Goal: Task Accomplishment & Management: Use online tool/utility

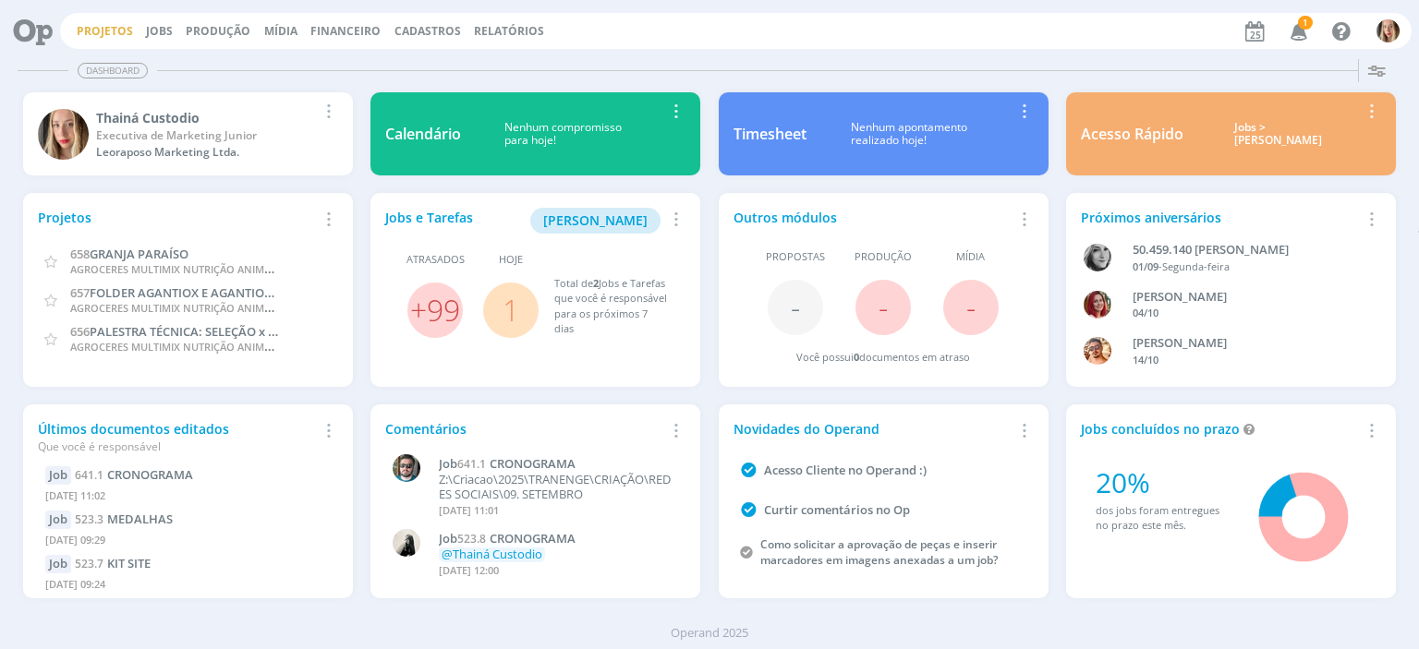
click at [105, 30] on link "Projetos" at bounding box center [105, 31] width 56 height 16
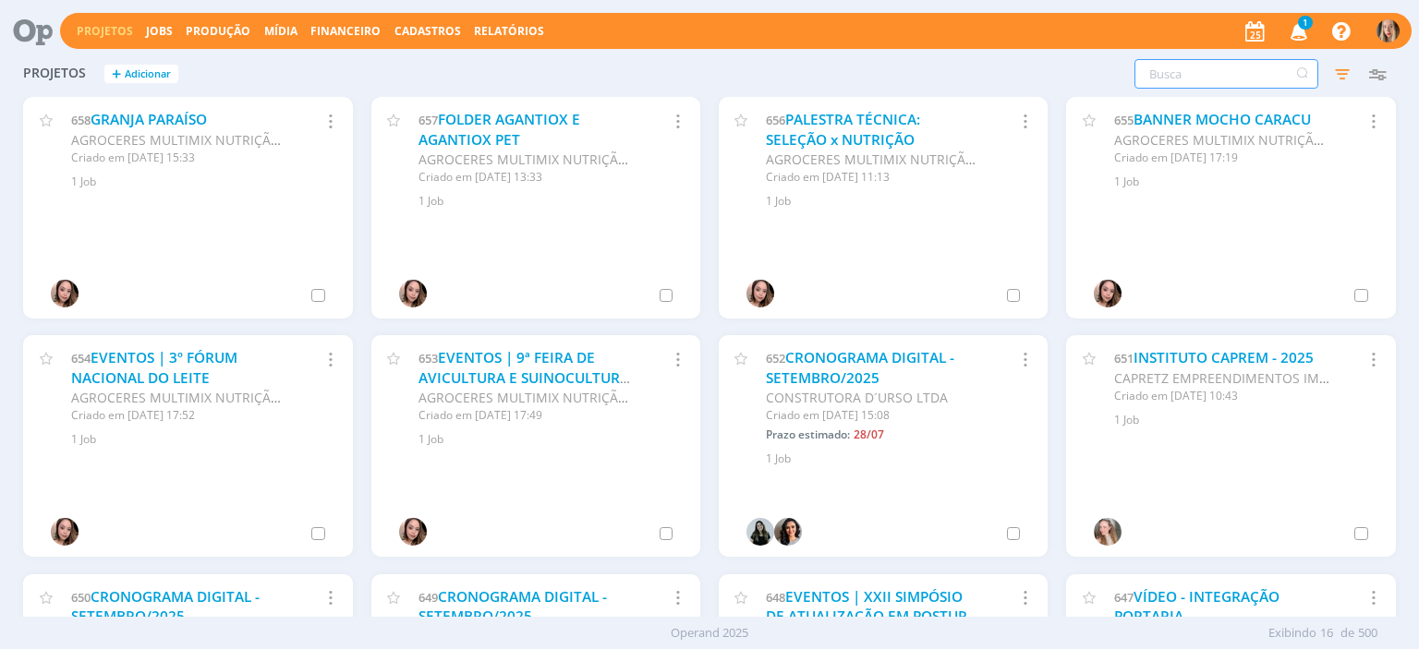
click at [1185, 80] on input "text" at bounding box center [1226, 74] width 184 height 30
type input "allere"
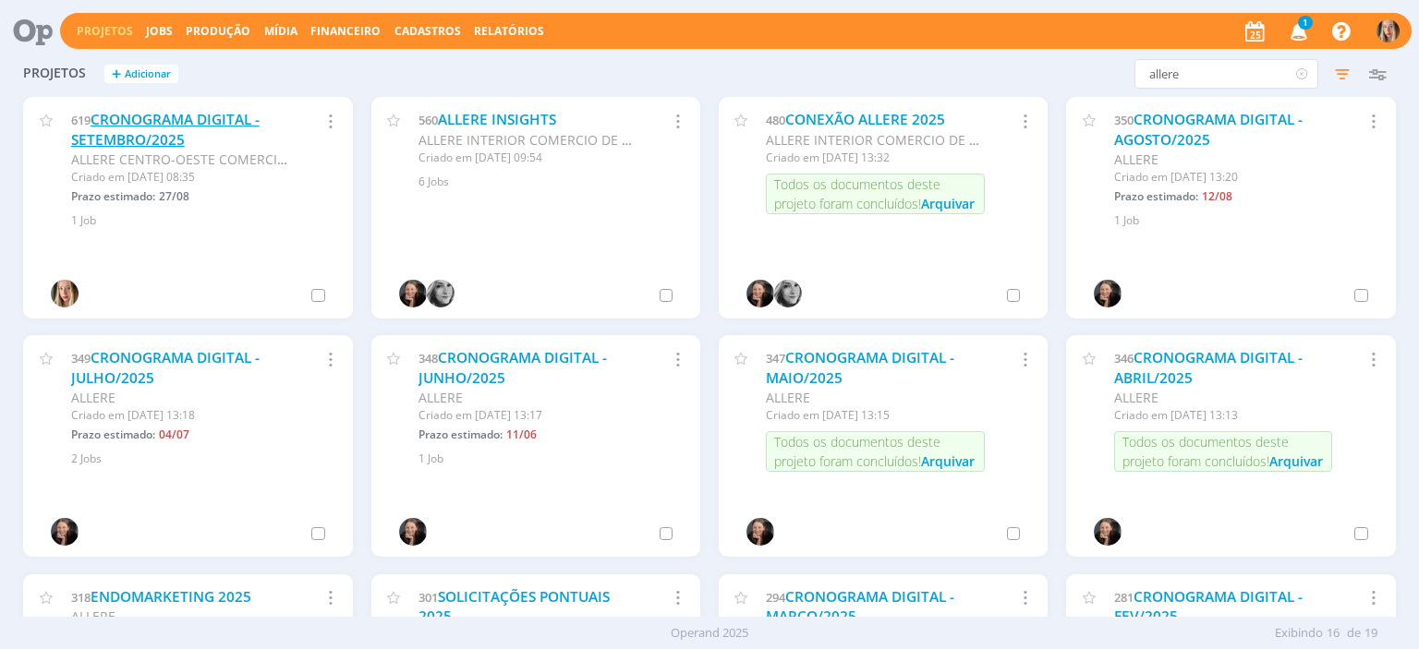
click at [211, 121] on link "CRONOGRAMA DIGITAL - SETEMBRO/2025" at bounding box center [165, 130] width 188 height 40
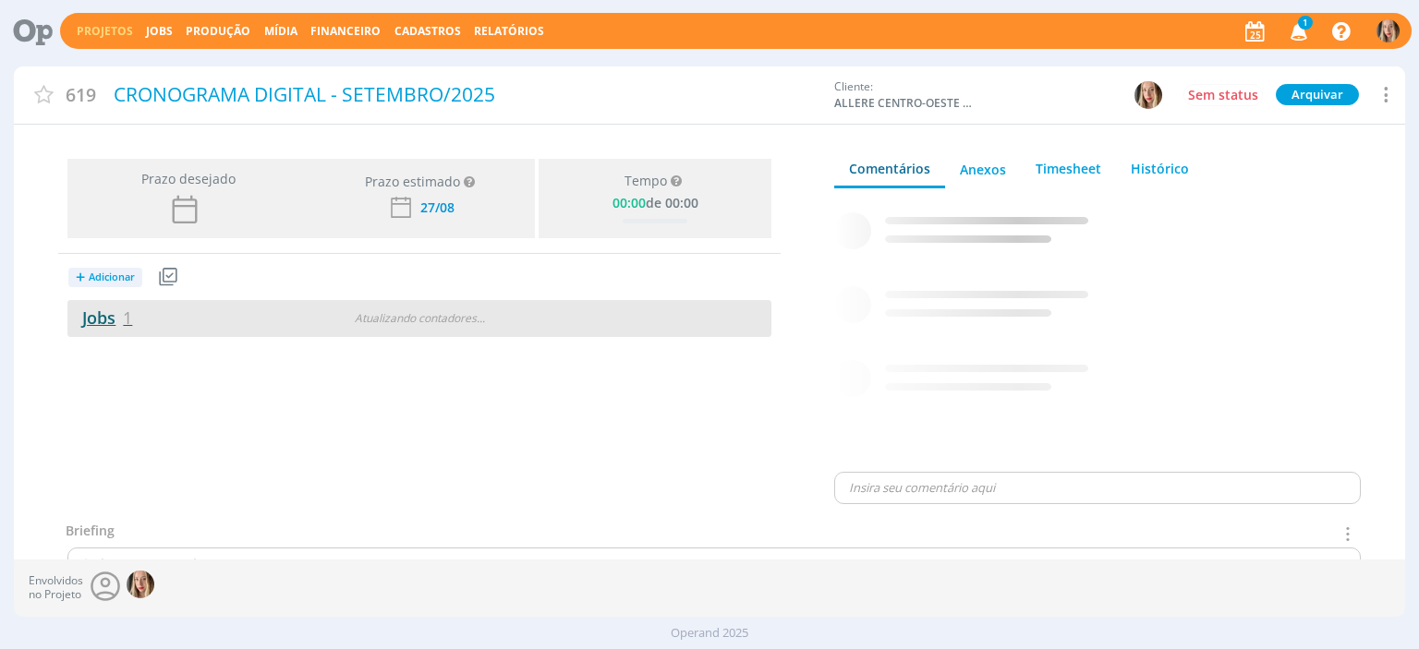
click at [111, 315] on link "Jobs 1" at bounding box center [99, 318] width 65 height 22
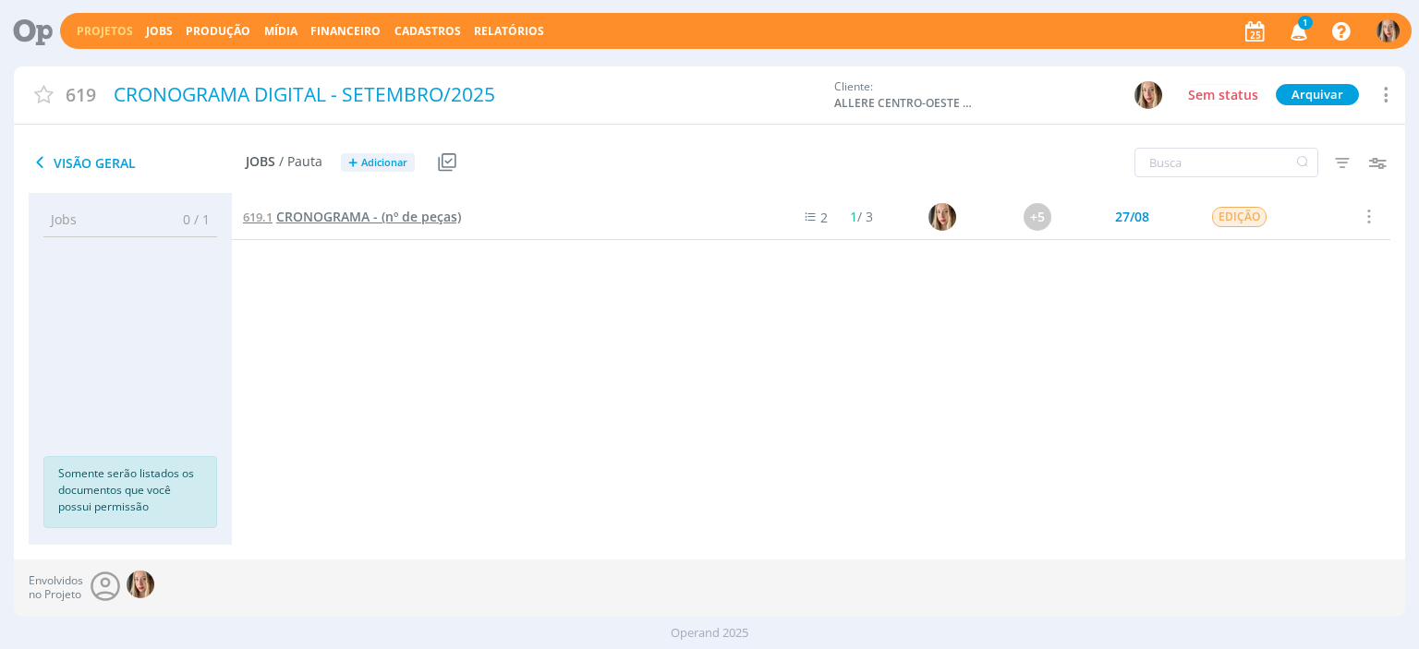
click at [357, 213] on span "CRONOGRAMA - (nº de peças)" at bounding box center [368, 217] width 185 height 18
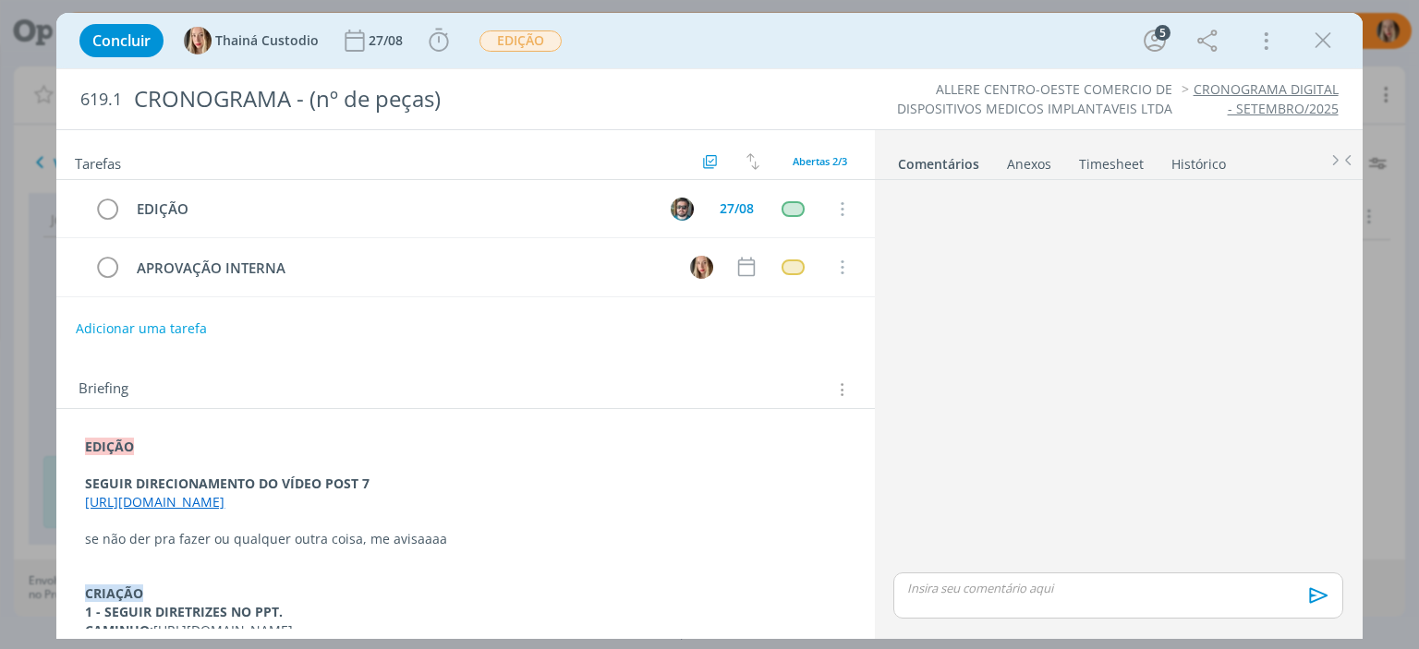
click at [86, 441] on strong "EDIÇÃO" at bounding box center [109, 447] width 49 height 18
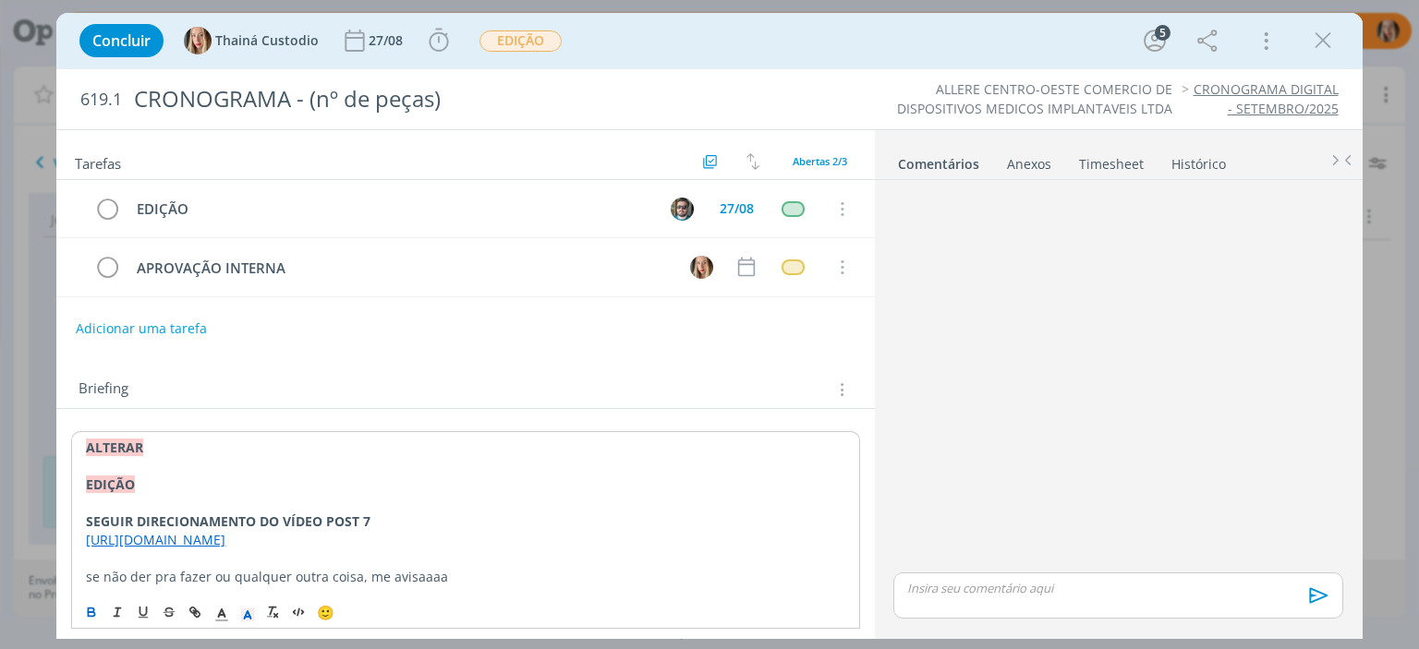
click at [154, 446] on p "ALTERAR" at bounding box center [465, 448] width 758 height 18
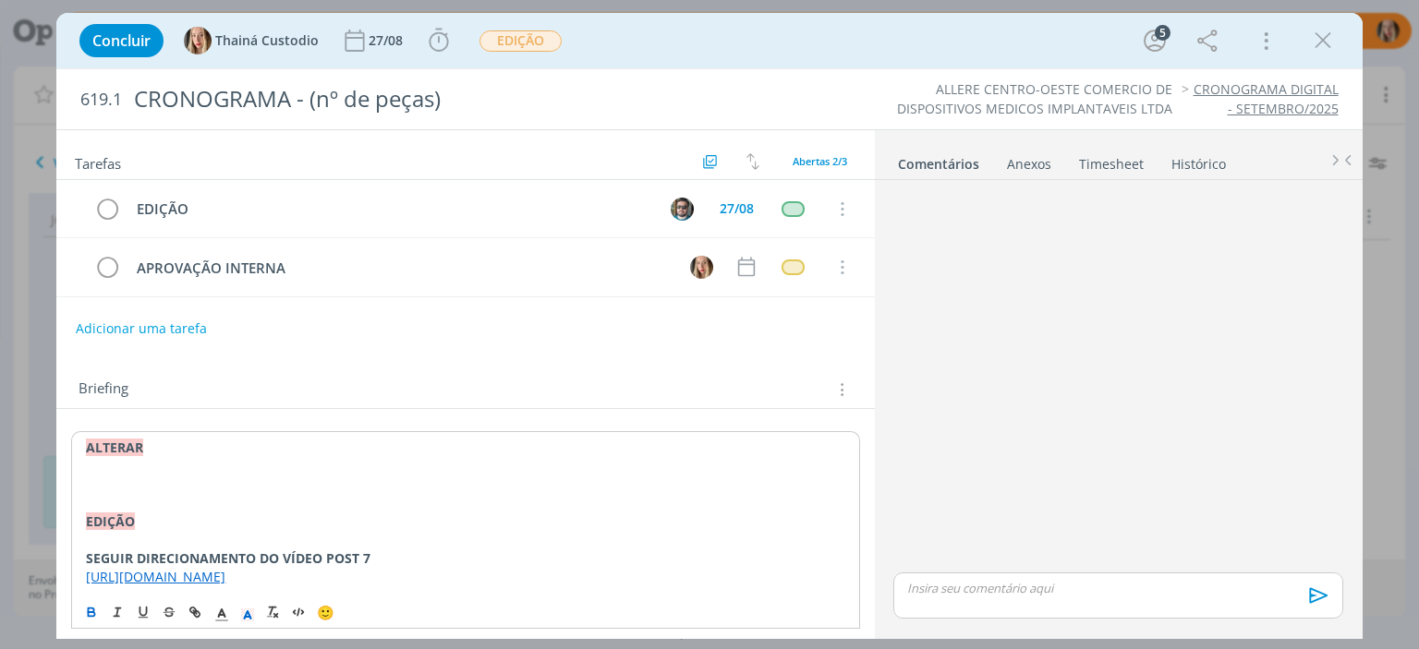
click at [96, 481] on p "﻿" at bounding box center [465, 485] width 758 height 18
click at [96, 483] on p "﻿" at bounding box center [465, 485] width 758 height 18
drag, startPoint x: 82, startPoint y: 475, endPoint x: 457, endPoint y: 499, distance: 375.8
click at [457, 499] on div "ALTERAR [URL][DOMAIN_NAME] EDIÇÃO SEGUIR DIRECIONAMENTO DO VÍDEO POST 7 [URL][D…" at bounding box center [465, 621] width 788 height 381
click at [200, 607] on icon "dialog" at bounding box center [194, 612] width 15 height 15
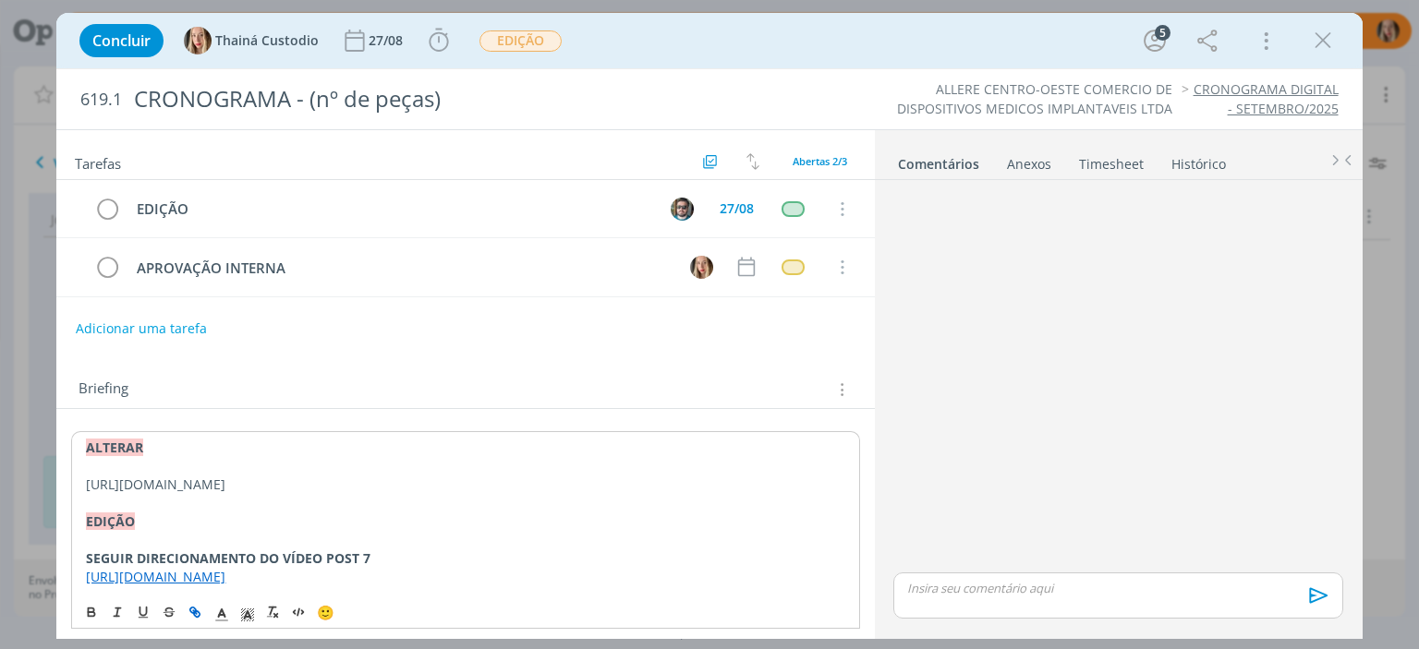
type input "[URL][DOMAIN_NAME]"
click at [469, 537] on link "dialog" at bounding box center [468, 538] width 53 height 18
click at [80, 475] on div "ALTERAR [URL][DOMAIN_NAME] EDIÇÃO SEGUIR DIRECIONAMENTO DO VÍDEO POST 7 [URL][D…" at bounding box center [465, 621] width 788 height 381
click at [186, 477] on p "ajustar os posts 3, [URL][DOMAIN_NAME]" at bounding box center [465, 484] width 760 height 18
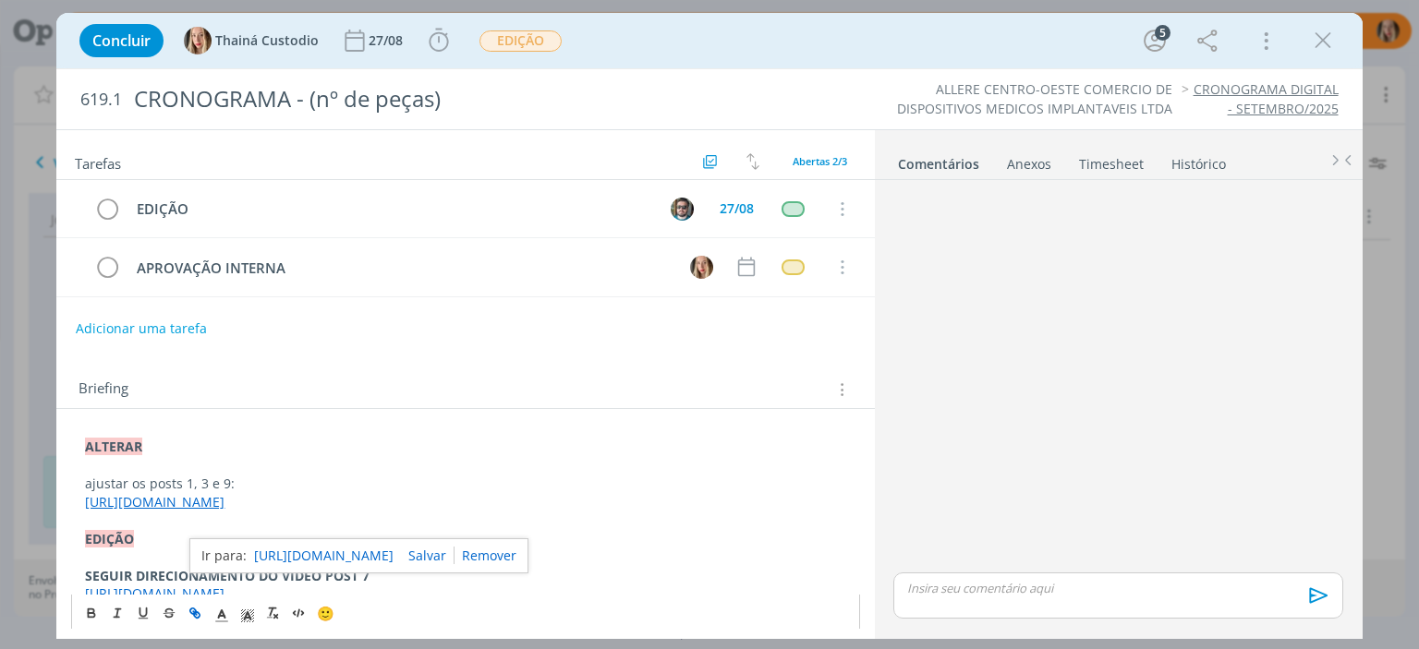
click at [676, 527] on p "dialog" at bounding box center [465, 521] width 760 height 18
click at [380, 470] on p "dialog" at bounding box center [465, 465] width 760 height 18
click at [236, 483] on p "ajustar os posts 1, 3 e 9:" at bounding box center [465, 484] width 760 height 18
click at [132, 328] on button "Adicionar uma tarefa" at bounding box center [140, 327] width 131 height 31
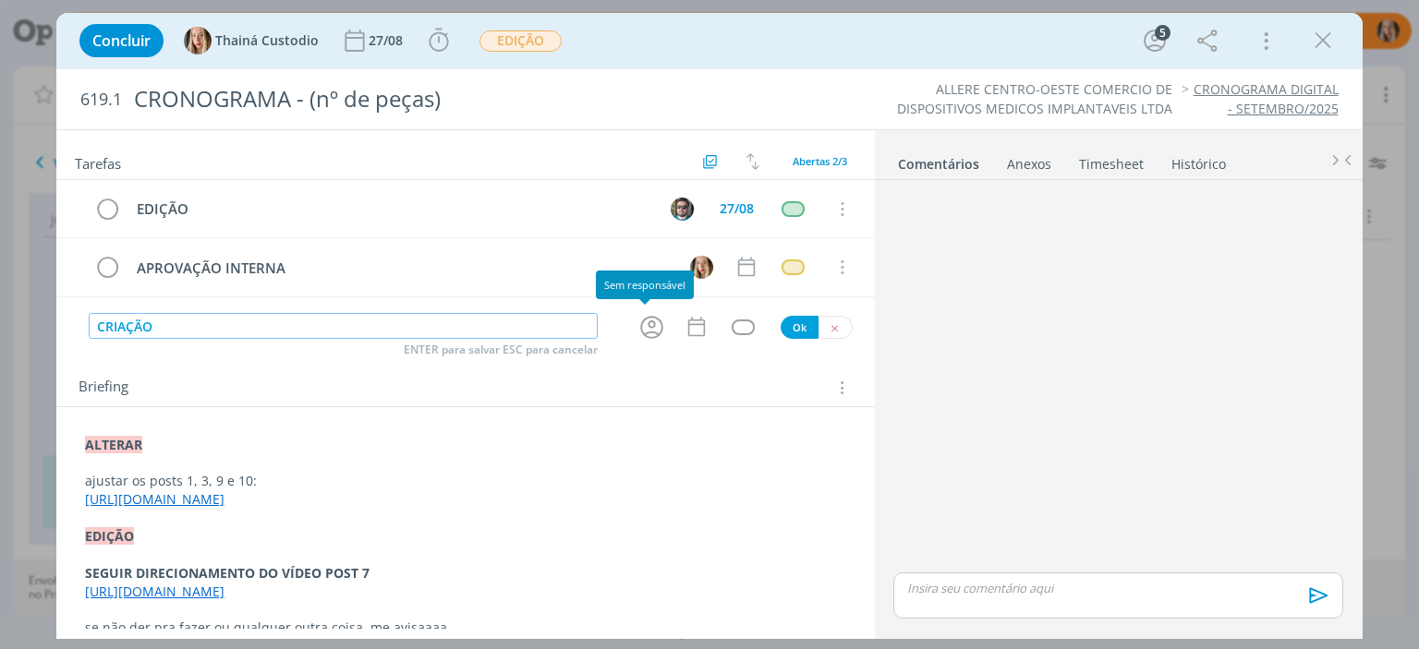
click at [637, 326] on icon "dialog" at bounding box center [651, 327] width 29 height 29
type input "CRIAÇÃO"
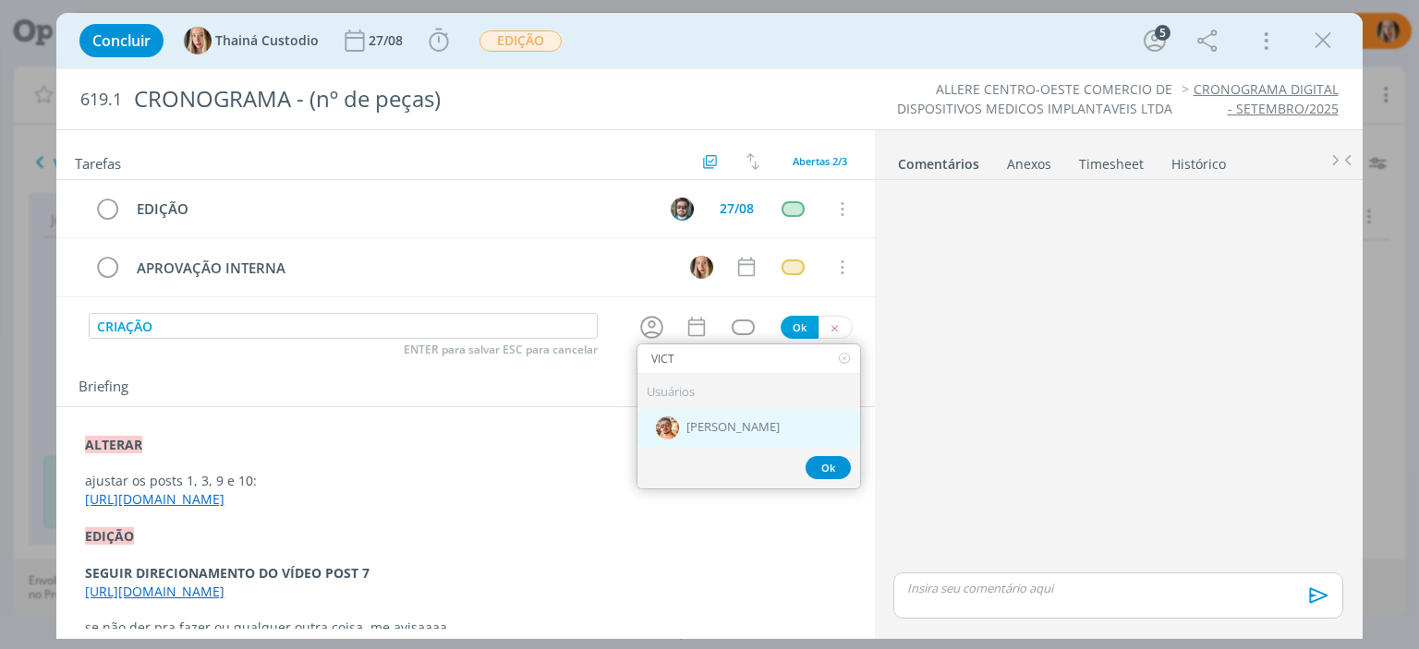
type input "VICT"
click at [683, 430] on div "[PERSON_NAME]" at bounding box center [748, 427] width 223 height 38
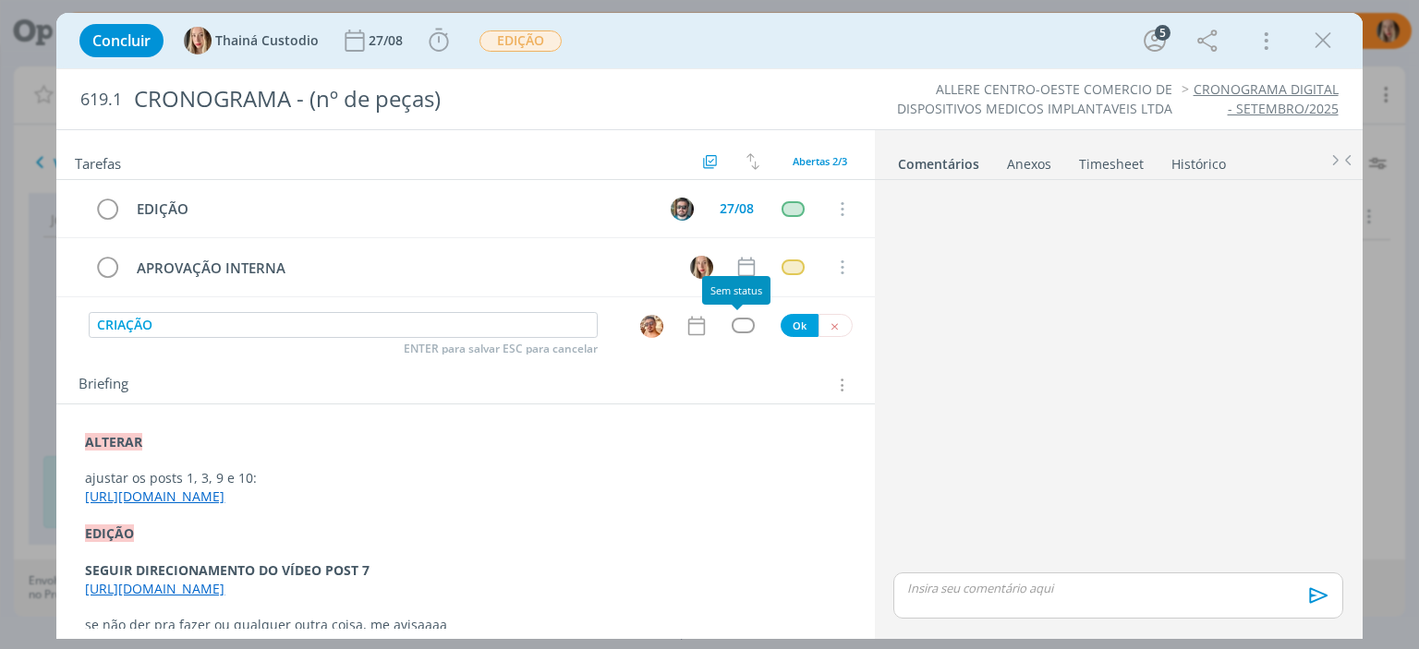
click at [737, 323] on div "dialog" at bounding box center [743, 326] width 23 height 16
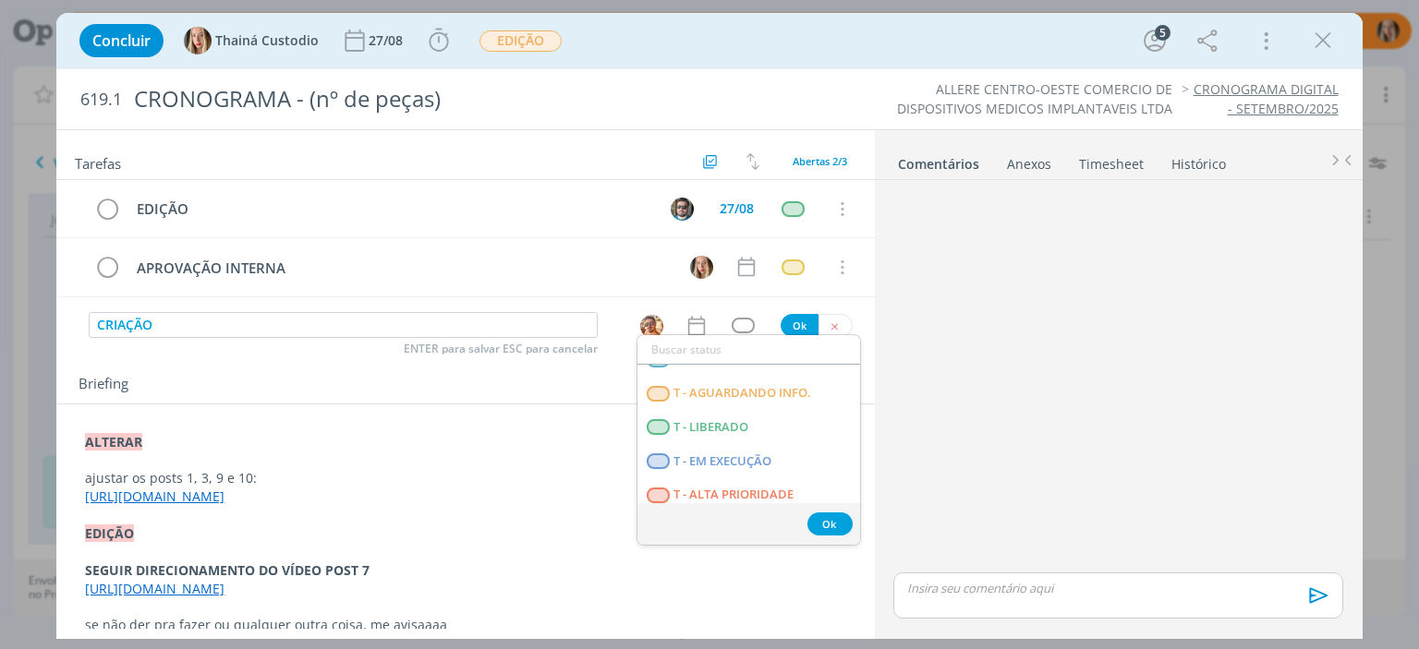
scroll to position [471, 0]
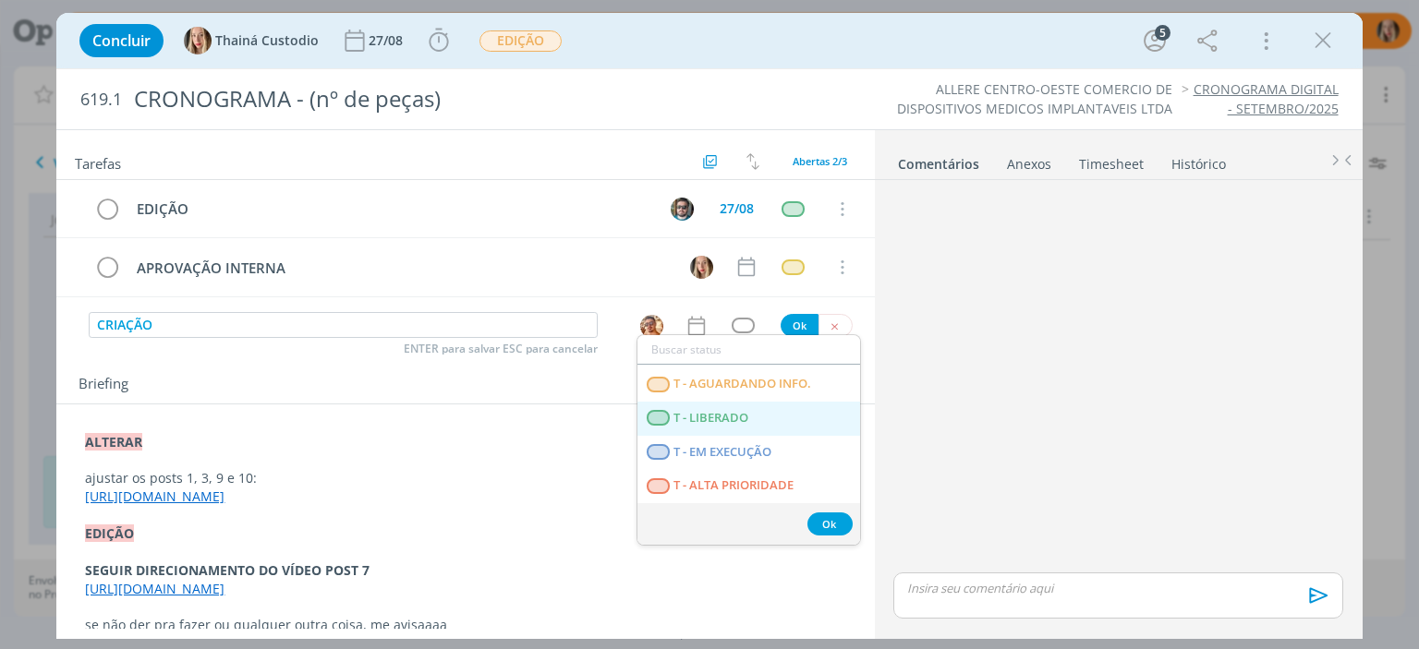
click at [728, 412] on span "T - LIBERADO" at bounding box center [711, 418] width 75 height 15
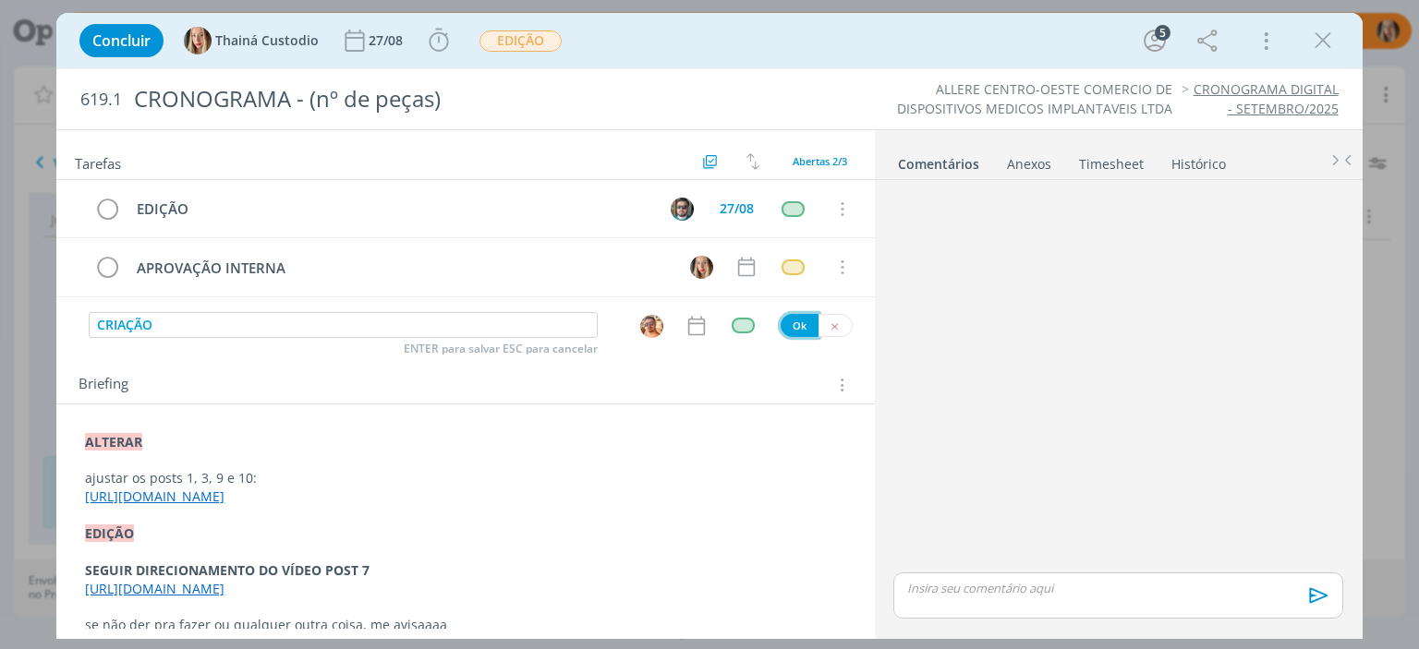
click at [787, 328] on button "Ok" at bounding box center [799, 325] width 38 height 23
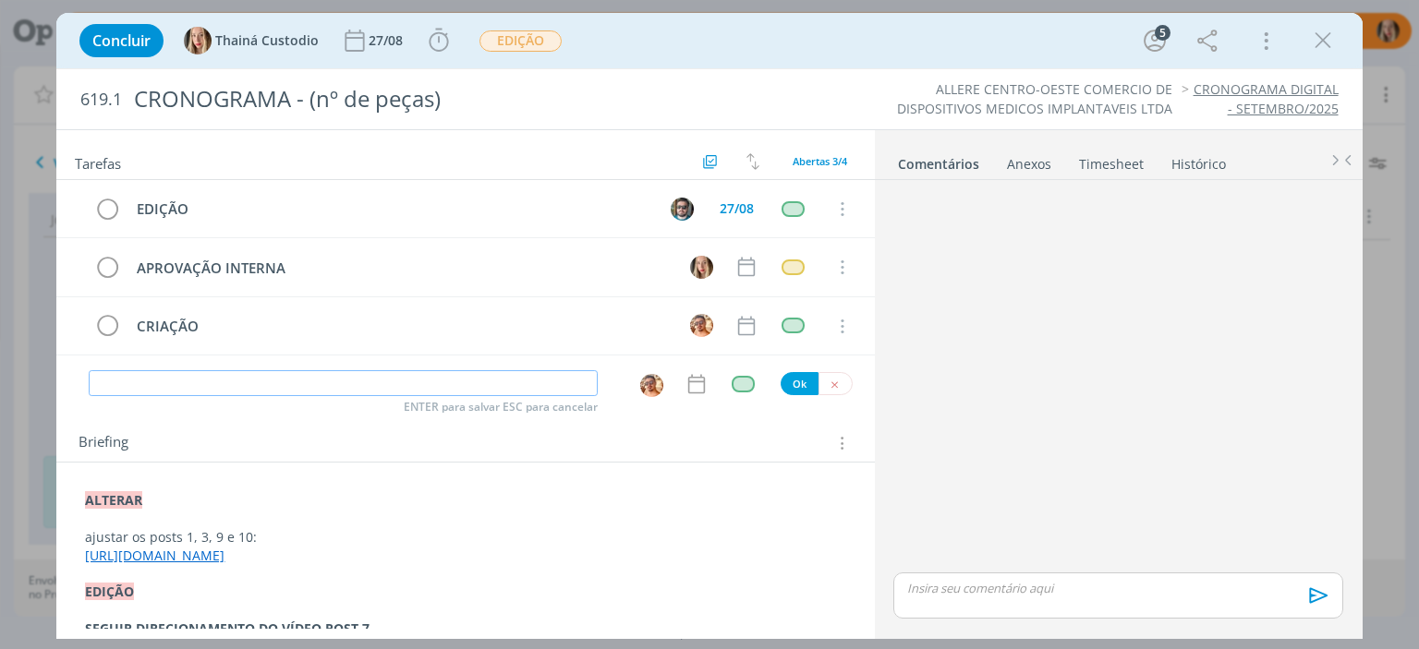
scroll to position [92, 0]
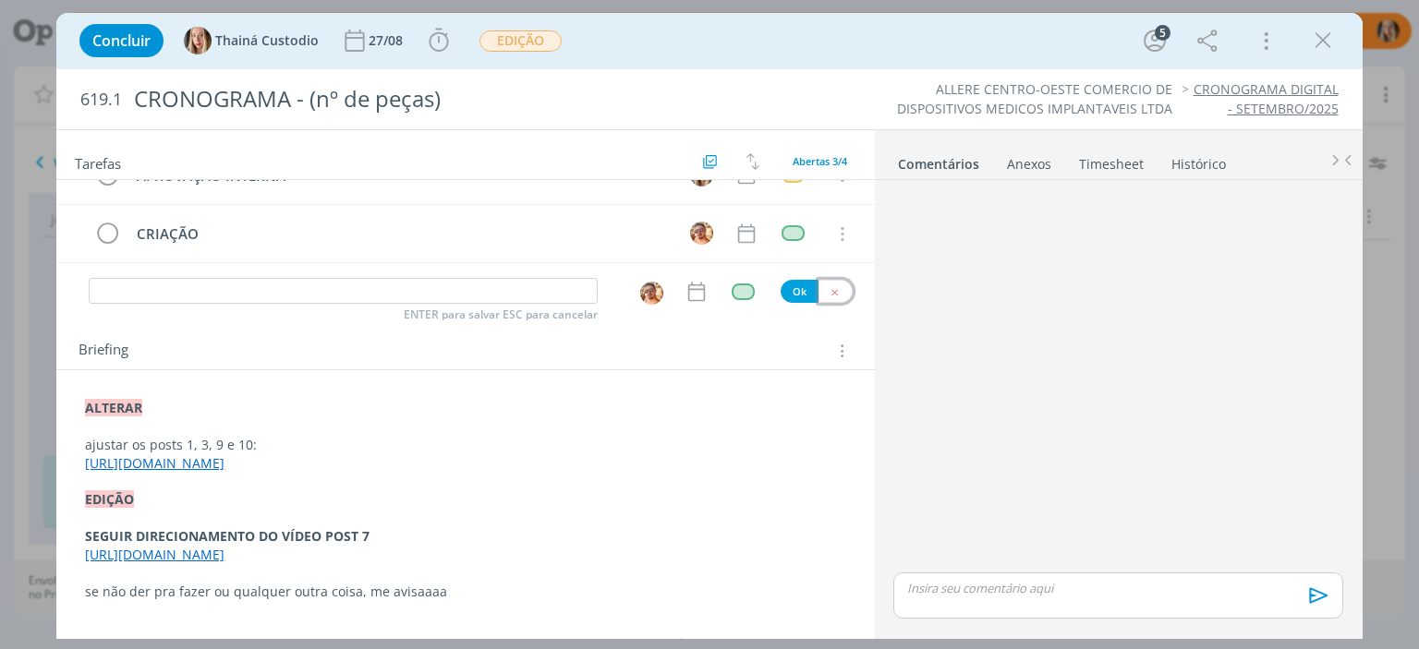
drag, startPoint x: 828, startPoint y: 290, endPoint x: 785, endPoint y: 289, distance: 43.4
click at [828, 290] on icon "dialog" at bounding box center [834, 292] width 12 height 12
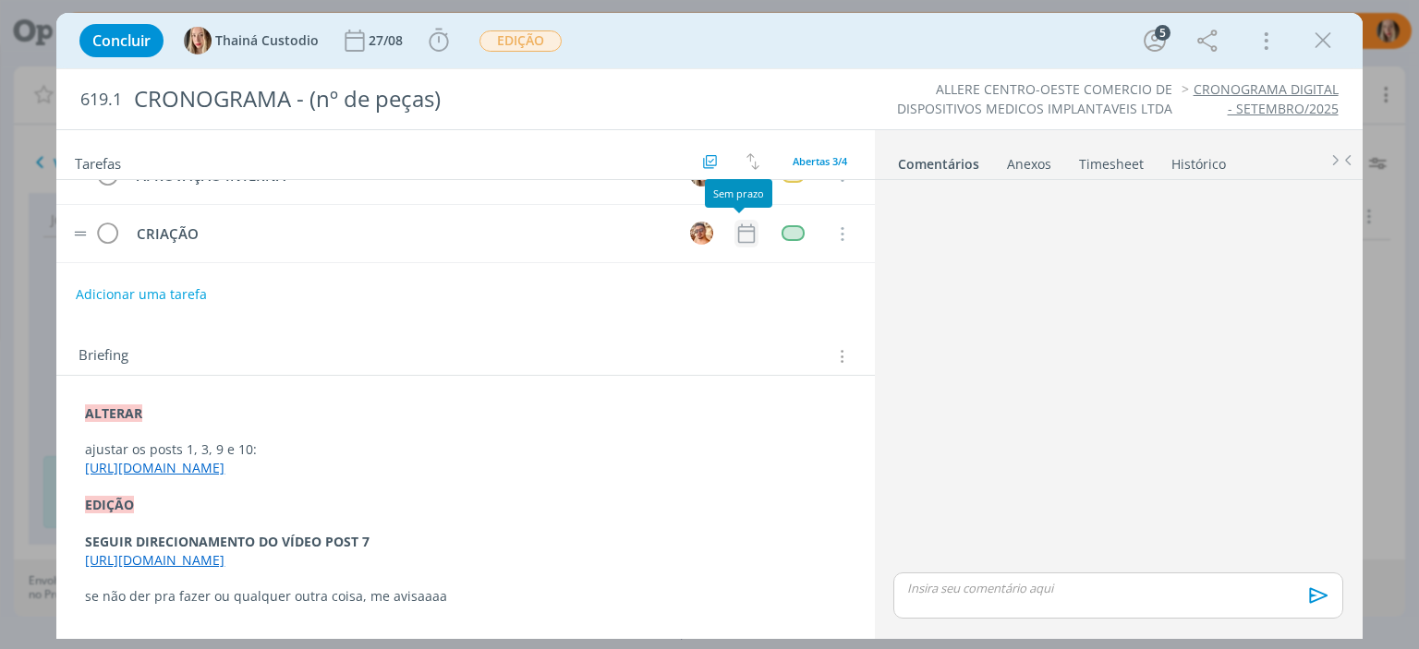
click at [741, 228] on icon "dialog" at bounding box center [745, 233] width 17 height 19
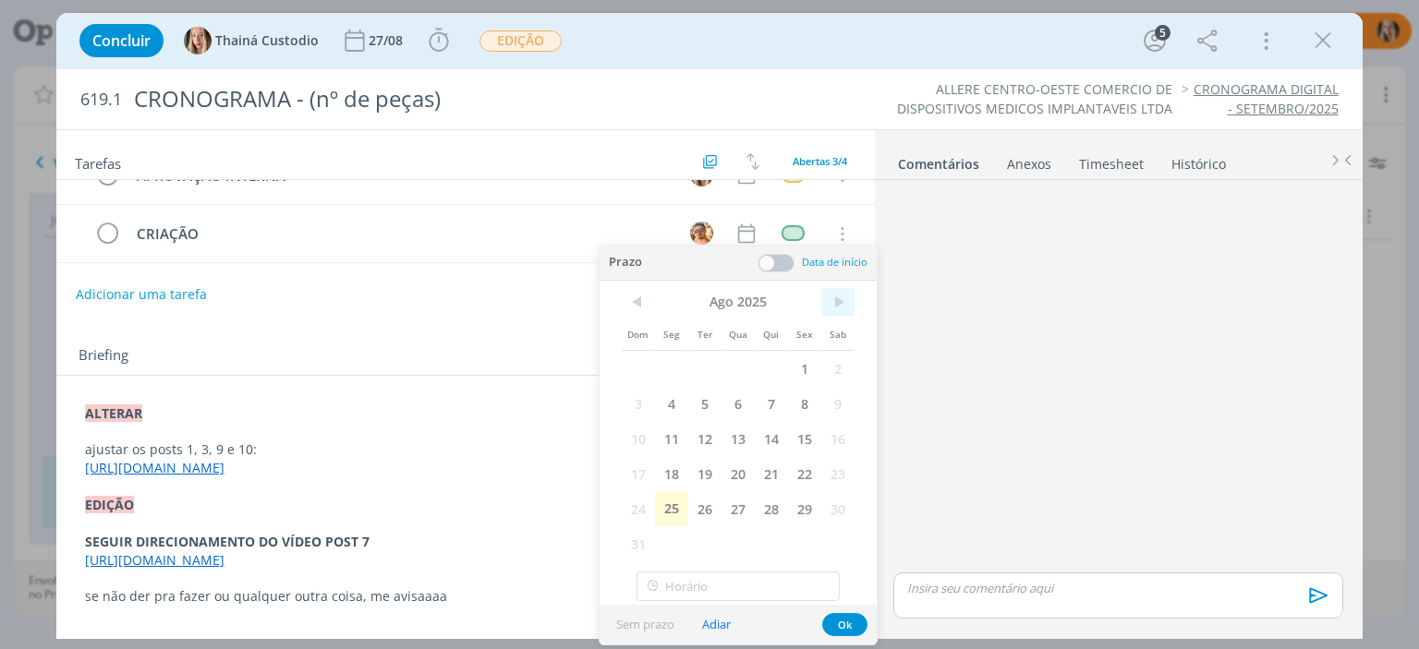
click at [828, 306] on span ">" at bounding box center [837, 302] width 33 height 28
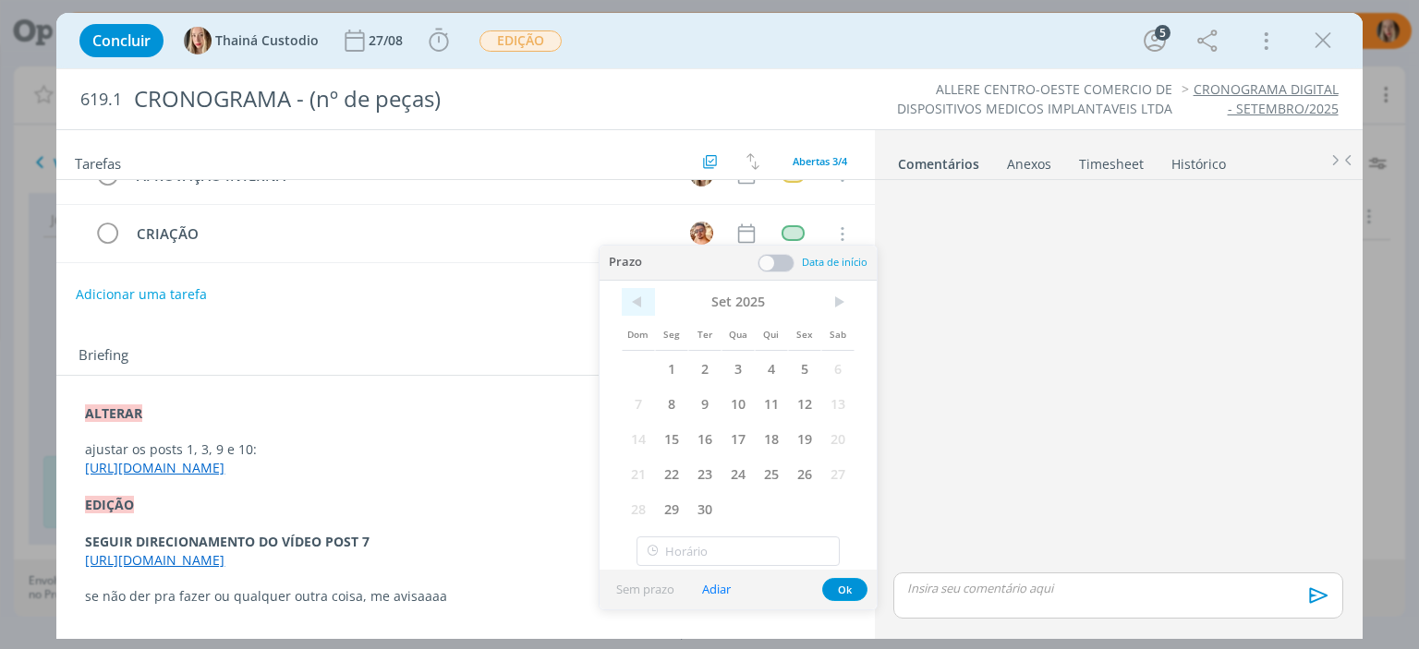
click at [637, 305] on span "<" at bounding box center [638, 302] width 33 height 28
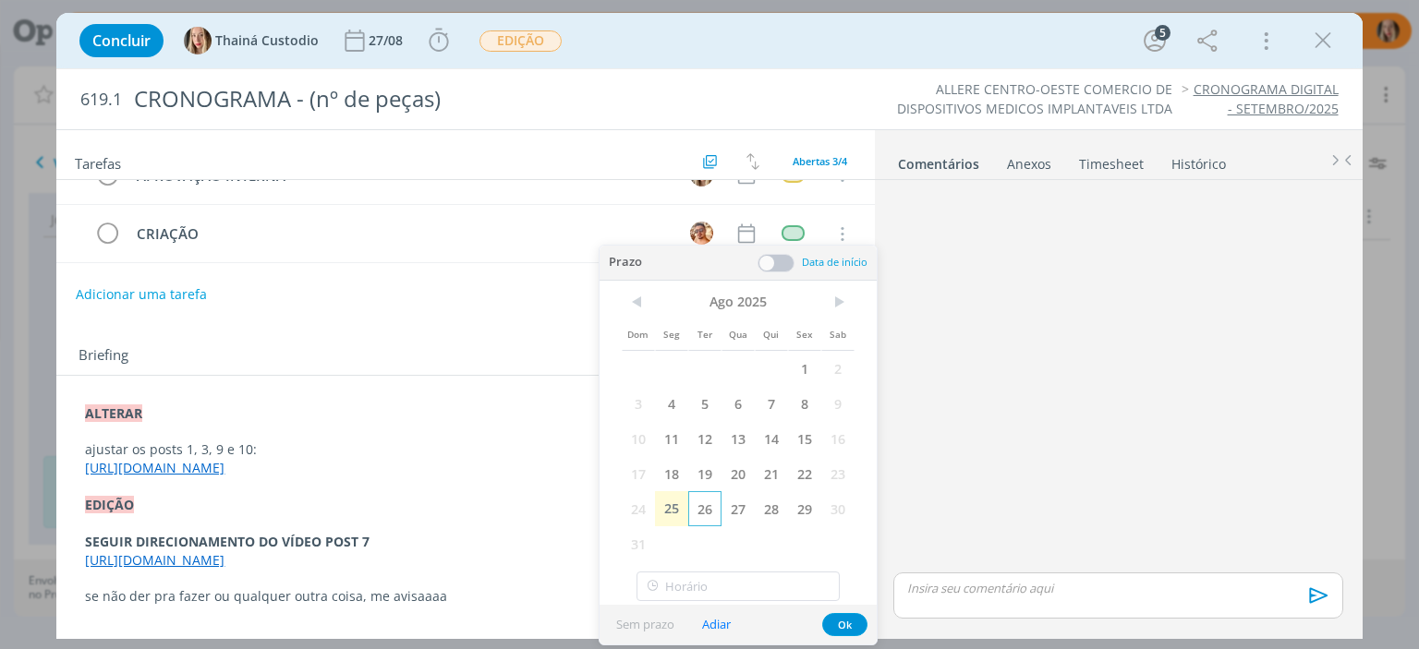
click at [714, 502] on span "26" at bounding box center [704, 508] width 33 height 35
click at [848, 623] on button "Ok" at bounding box center [844, 624] width 45 height 23
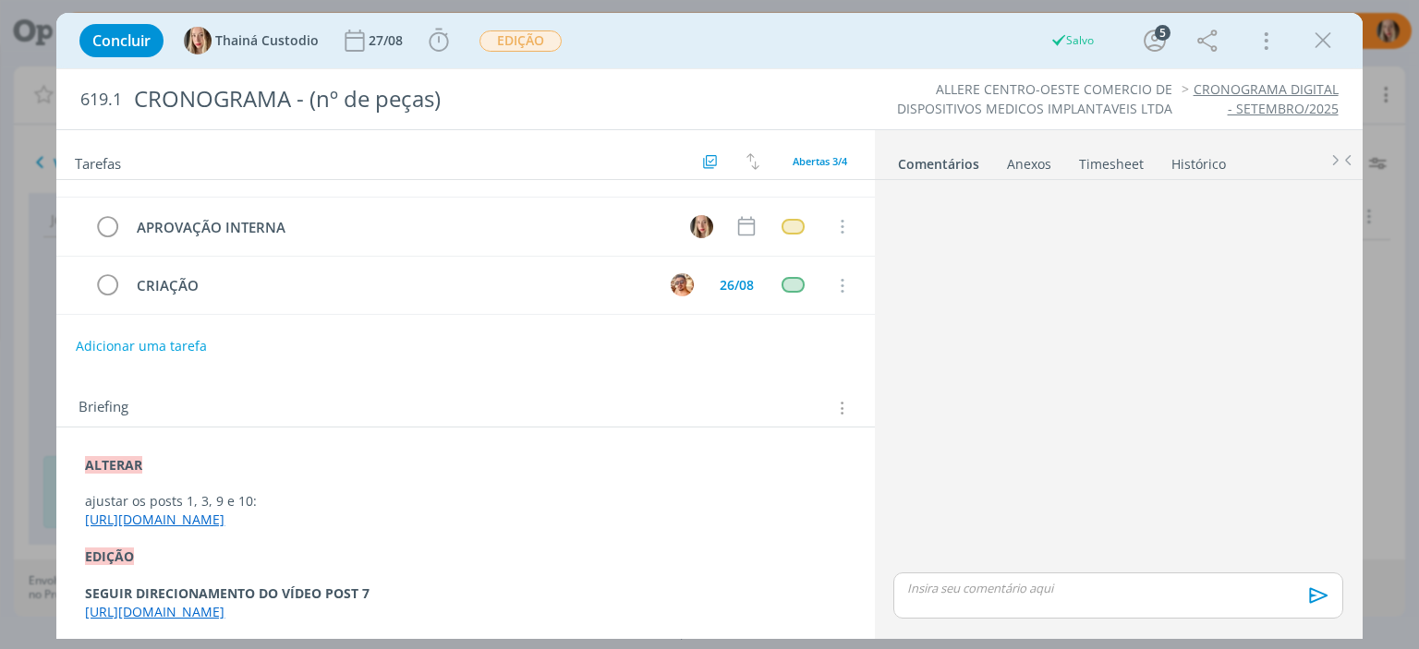
scroll to position [0, 0]
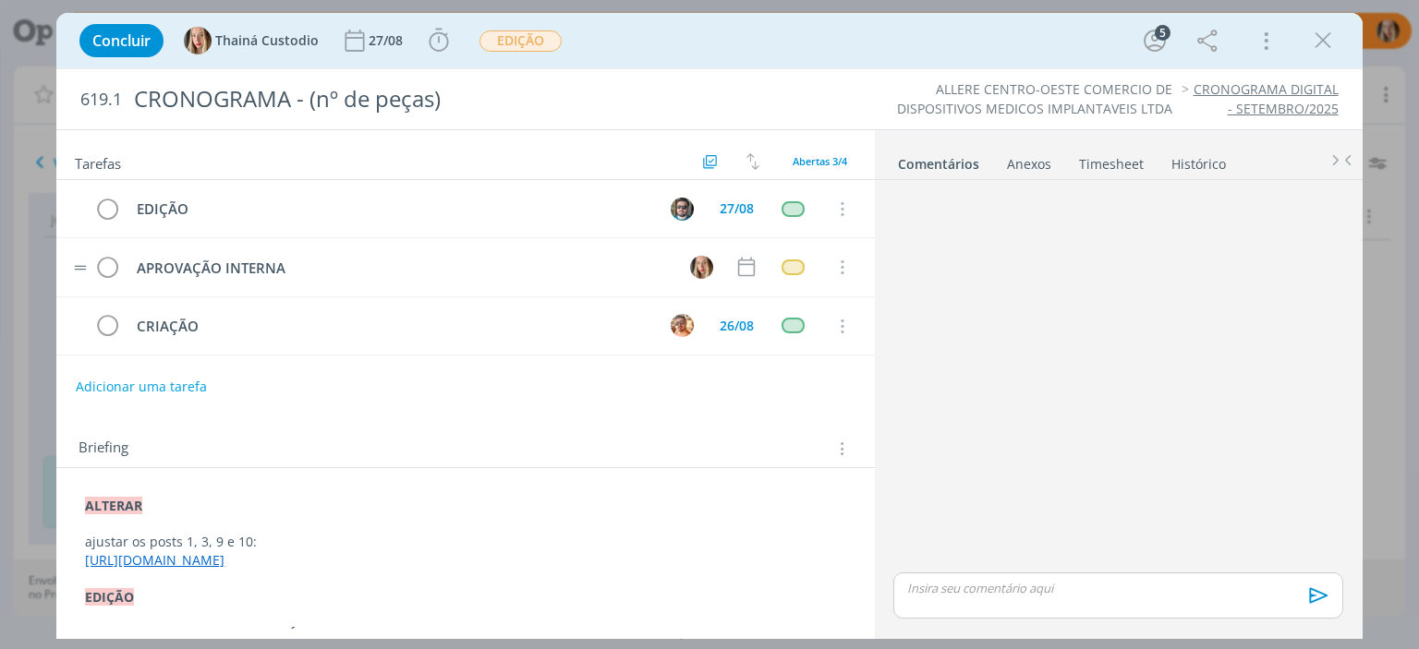
drag, startPoint x: 88, startPoint y: 320, endPoint x: 92, endPoint y: 287, distance: 33.6
click at [92, 287] on div "EDIÇÃO 27/08 Cancelar APROVAÇÃO INTERNA Cancelar CRIAÇÃO 26/08 Cancelar" at bounding box center [464, 267] width 817 height 175
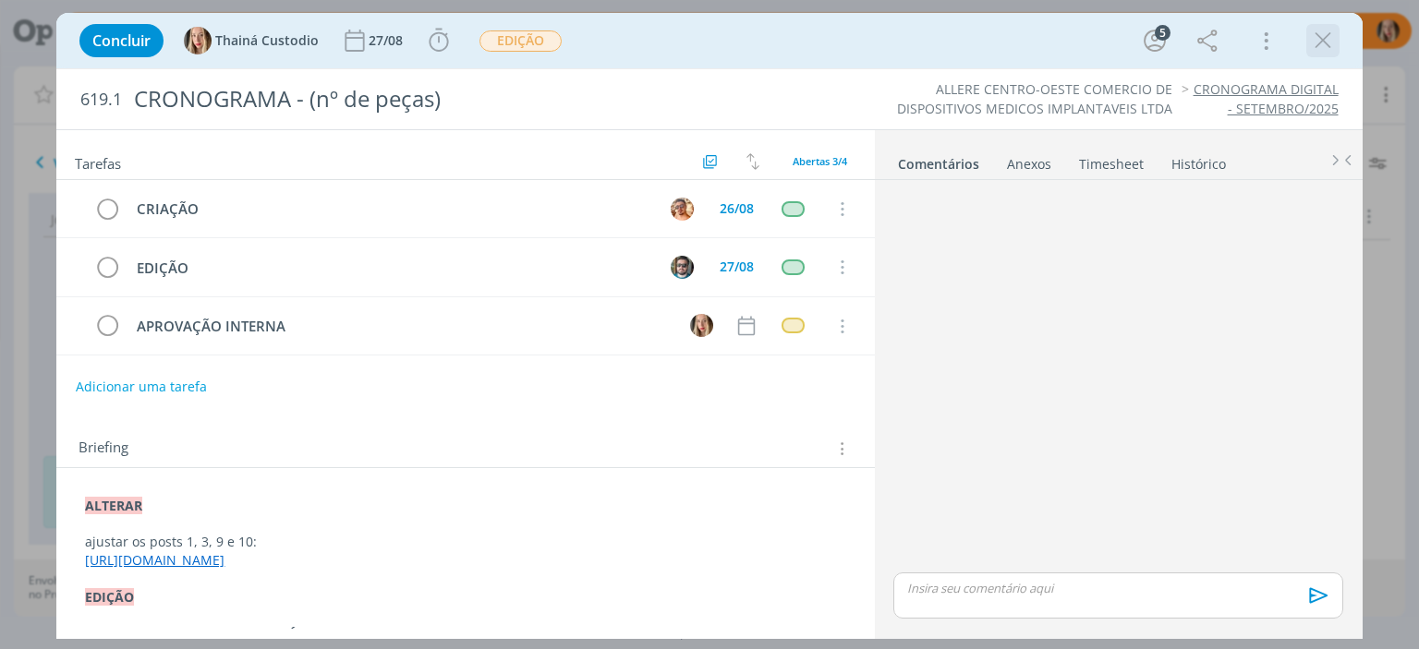
click at [1326, 32] on icon "dialog" at bounding box center [1323, 41] width 28 height 28
